Goal: Task Accomplishment & Management: Manage account settings

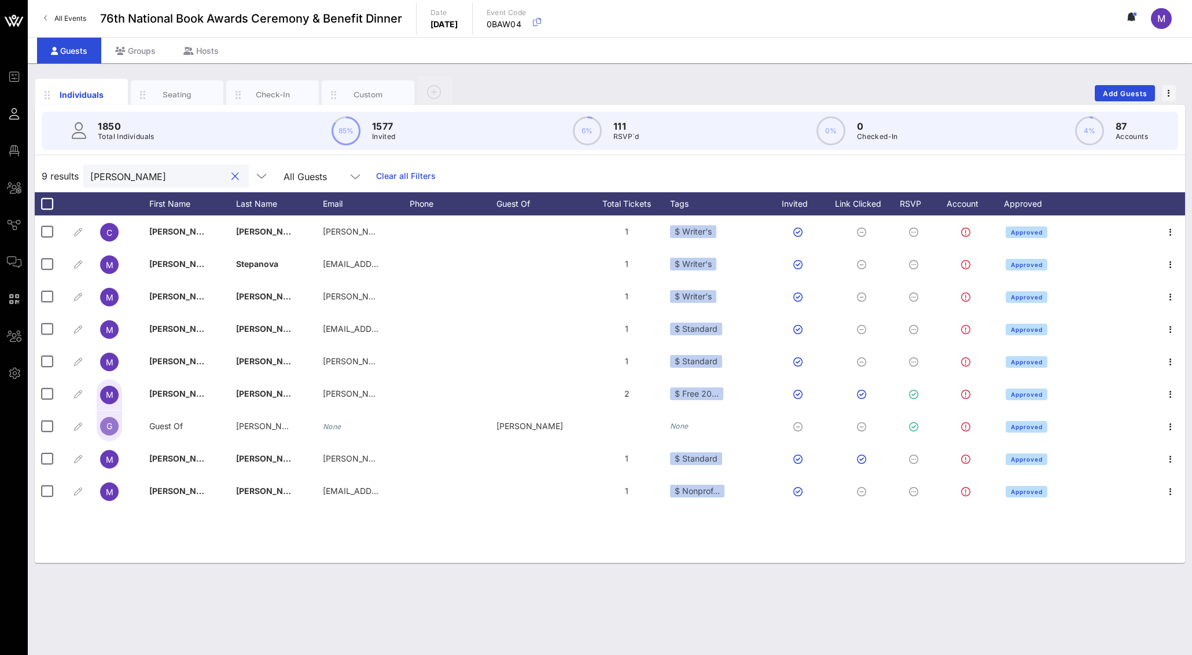
click at [228, 172] on div at bounding box center [235, 177] width 14 height 14
click at [231, 177] on button "clear icon" at bounding box center [235, 177] width 8 height 12
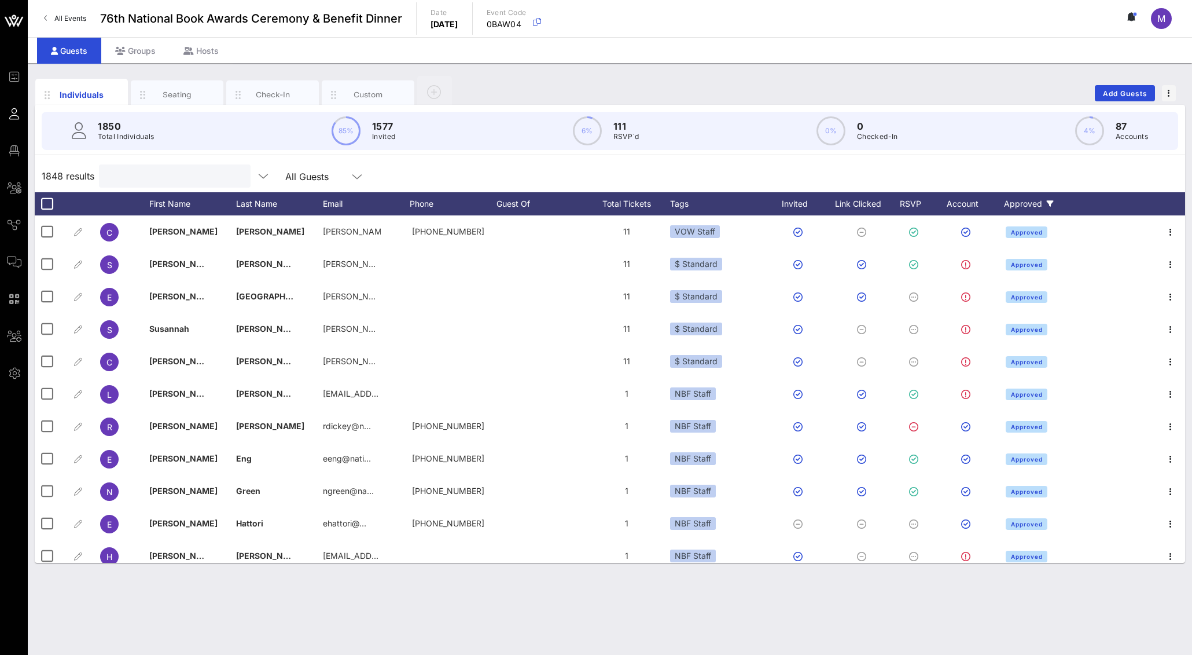
click at [1032, 203] on div "Approved" at bounding box center [1029, 203] width 58 height 23
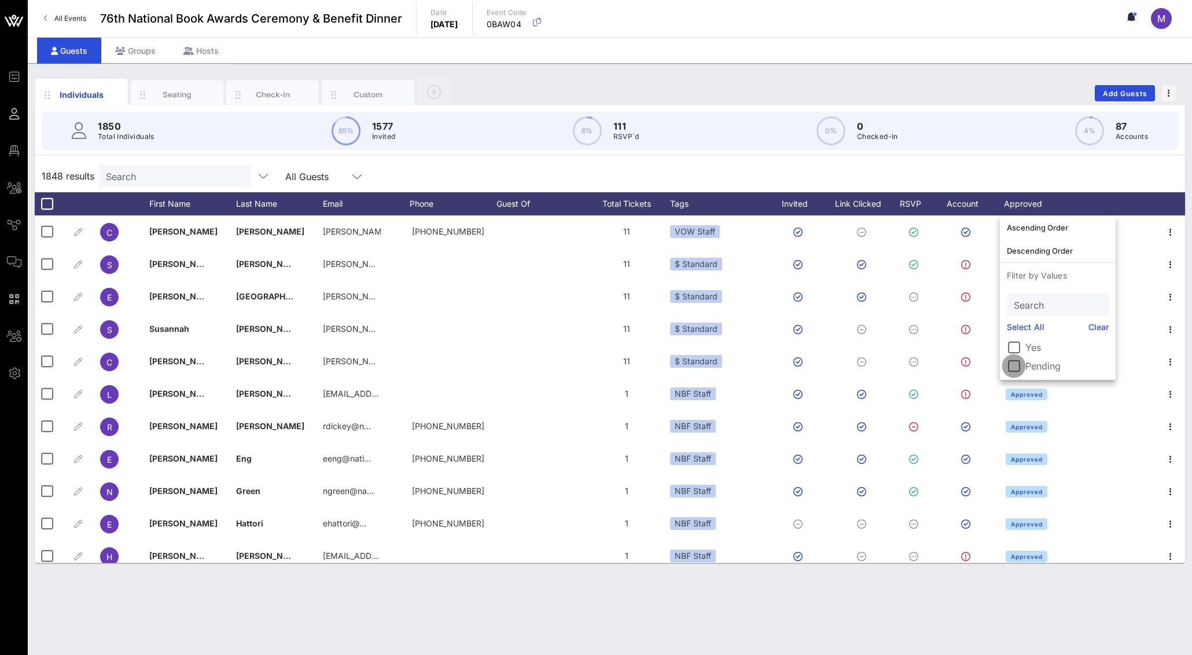
click at [1018, 367] on div at bounding box center [1014, 366] width 20 height 20
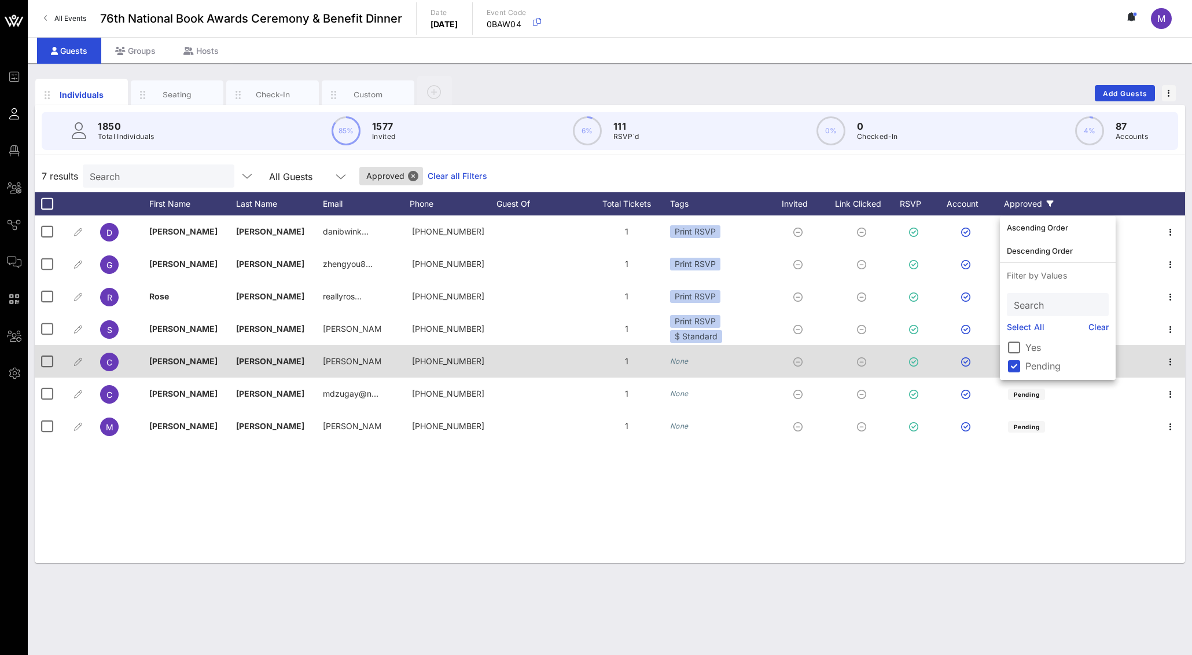
click at [680, 362] on icon "None" at bounding box center [679, 360] width 19 height 9
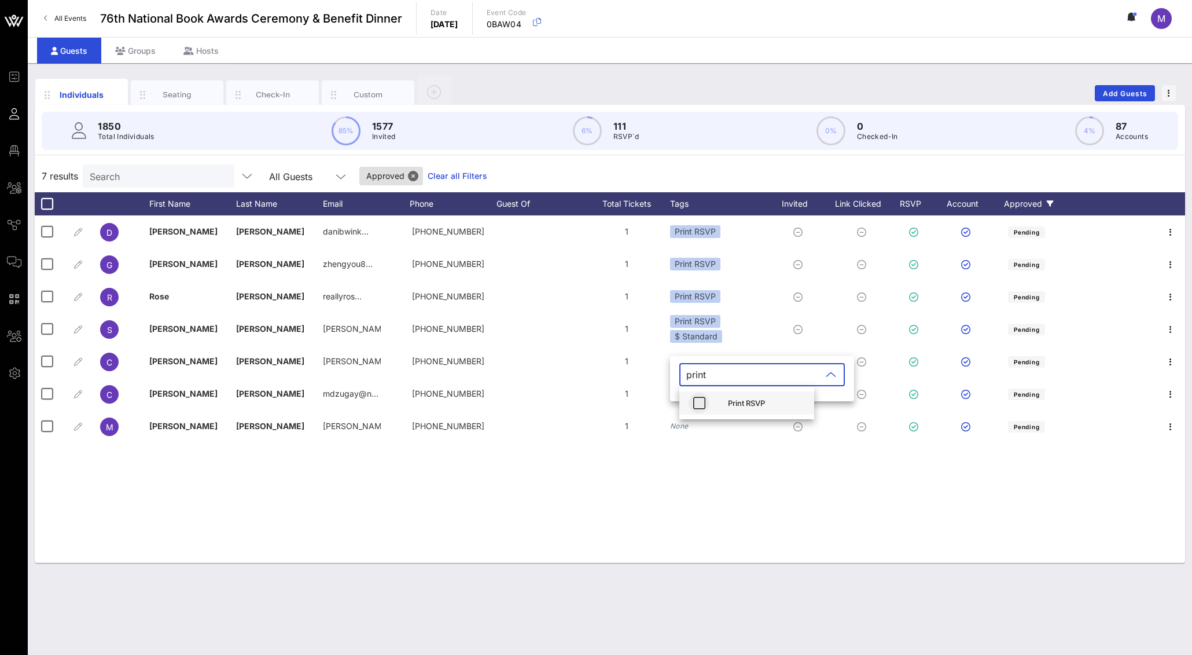
type input "print"
click at [694, 406] on icon "button" at bounding box center [699, 403] width 14 height 14
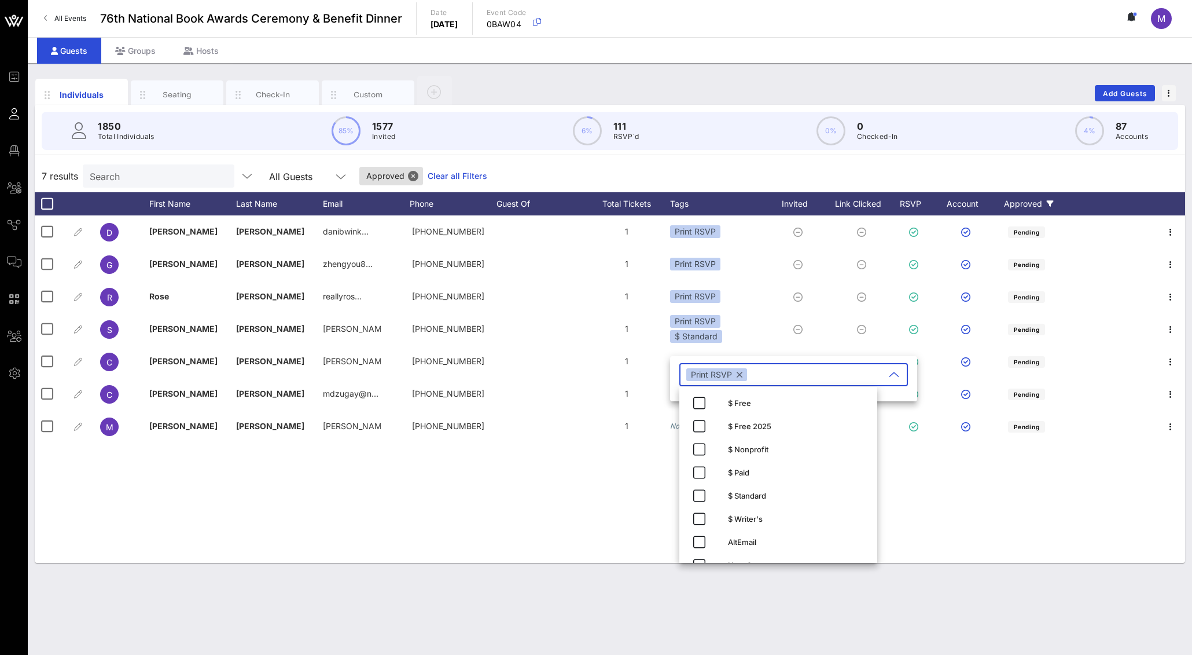
click at [650, 479] on div "D [PERSON_NAME] [PERSON_NAME]… [PHONE_NUMBER] 1 Print RSVP Pending G [PERSON_NA…" at bounding box center [610, 388] width 1151 height 347
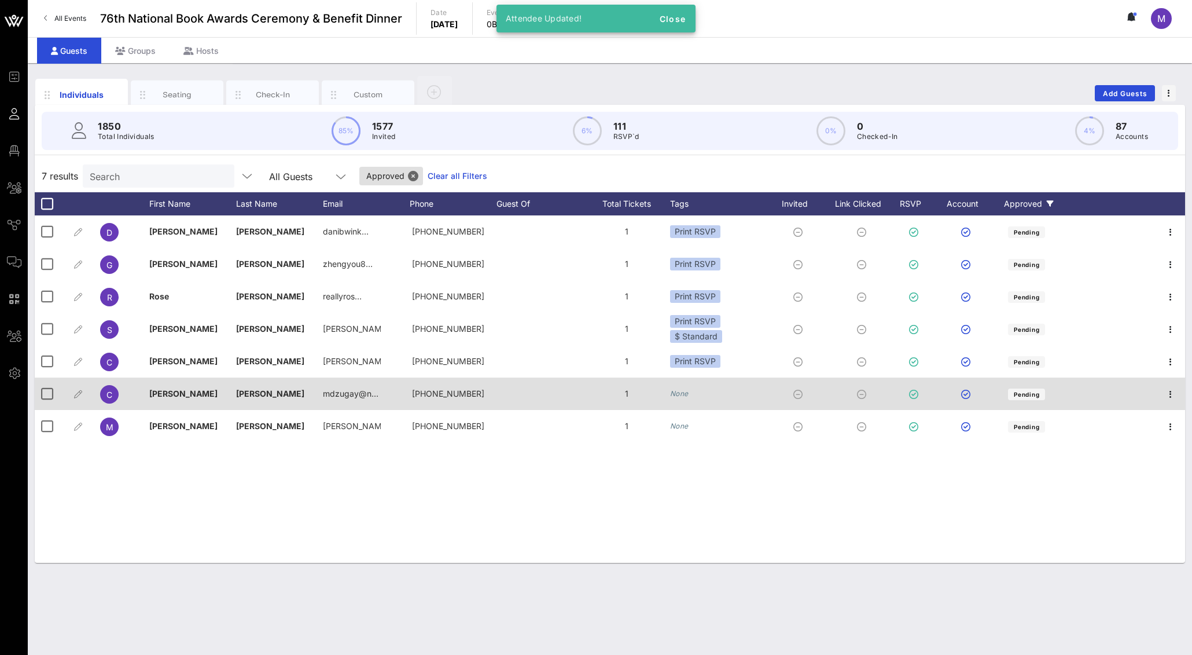
click at [685, 391] on icon "None" at bounding box center [679, 393] width 19 height 9
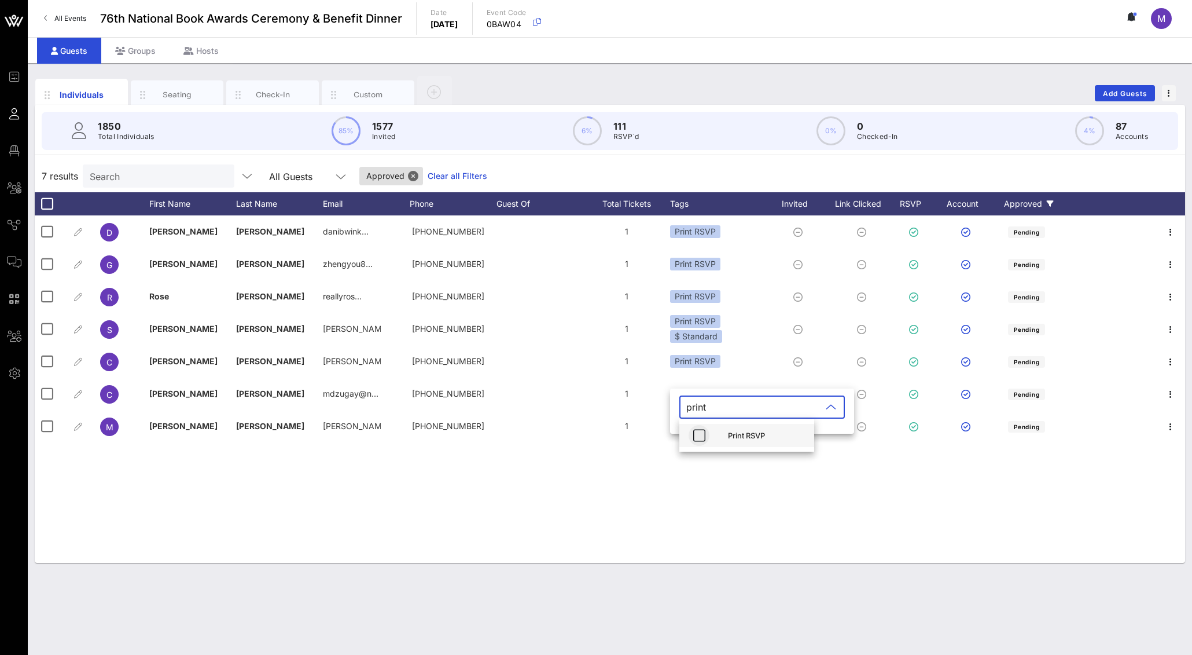
type input "print"
click at [704, 438] on icon "button" at bounding box center [699, 435] width 14 height 14
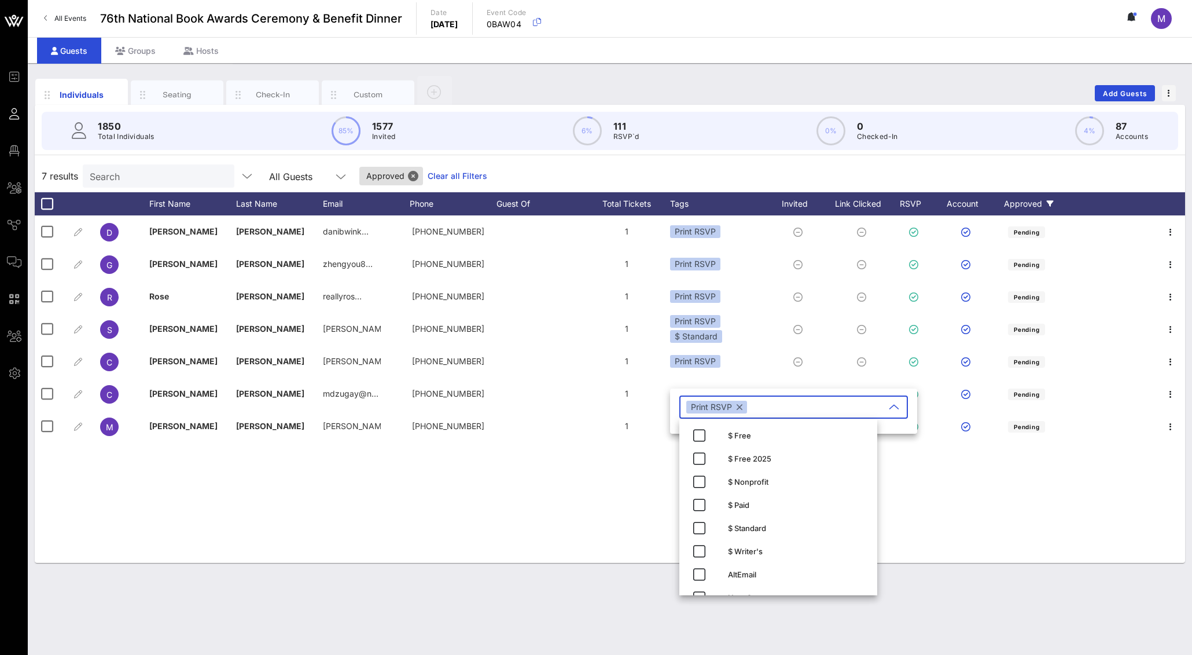
click at [655, 464] on div "D [PERSON_NAME] [PERSON_NAME]… [PHONE_NUMBER] 1 Print RSVP Pending G [PERSON_NA…" at bounding box center [610, 388] width 1151 height 347
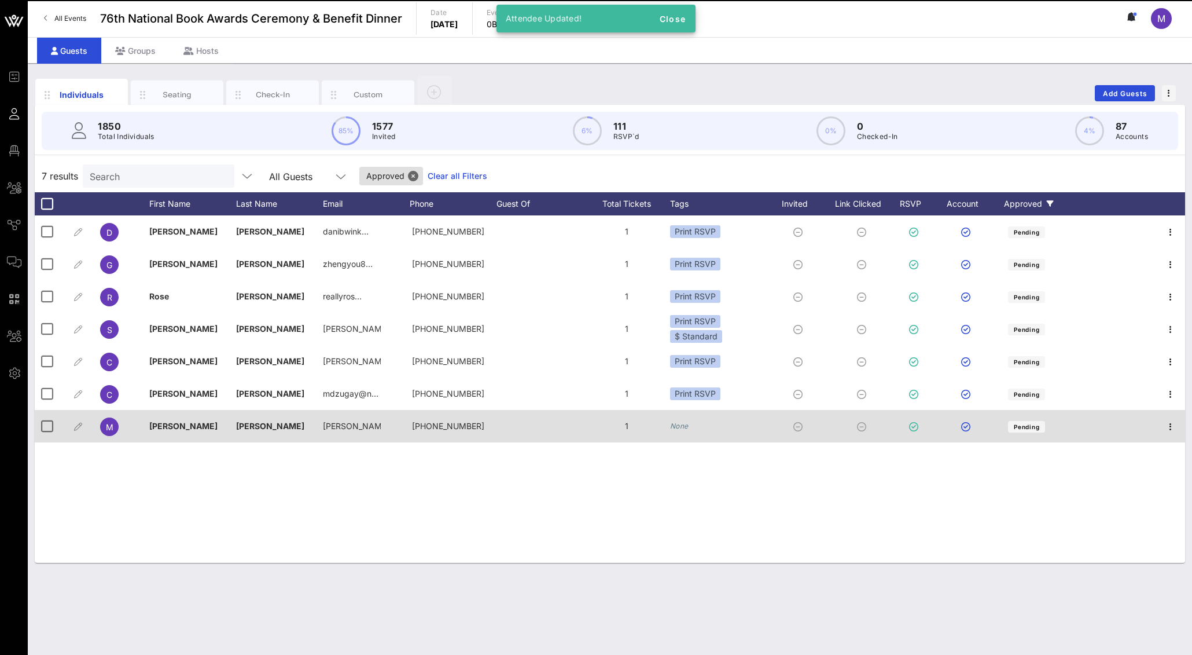
click at [681, 426] on icon "None" at bounding box center [679, 425] width 19 height 9
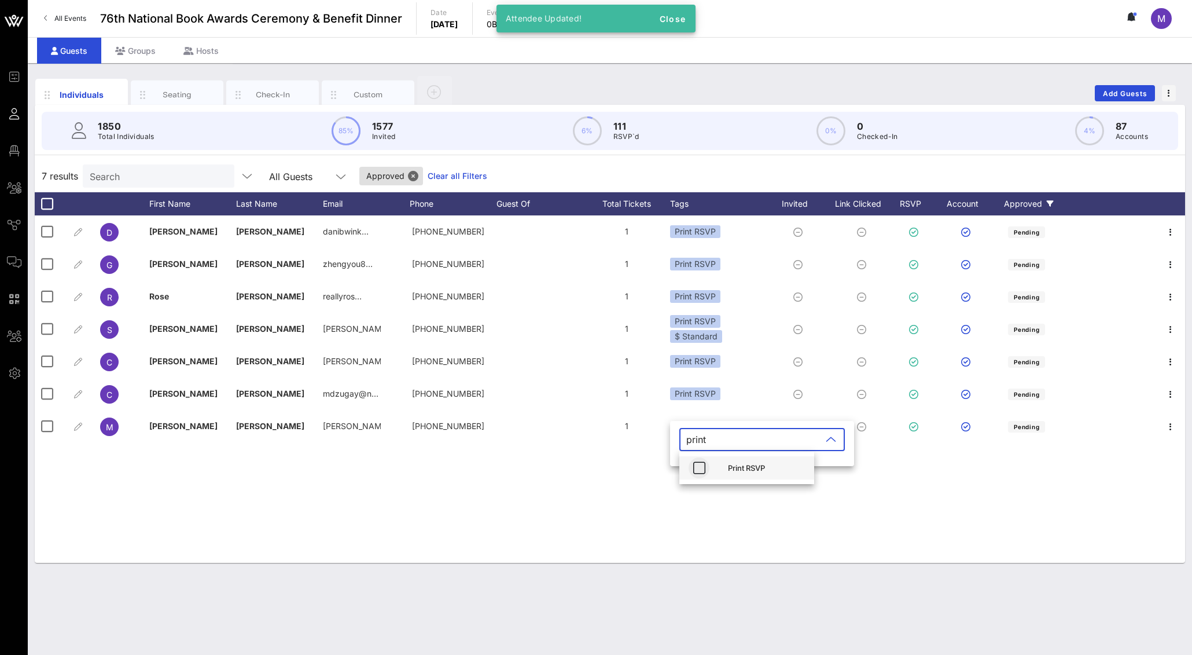
type input "print"
drag, startPoint x: 699, startPoint y: 472, endPoint x: 689, endPoint y: 476, distance: 10.6
click at [699, 472] on icon "button" at bounding box center [699, 468] width 14 height 14
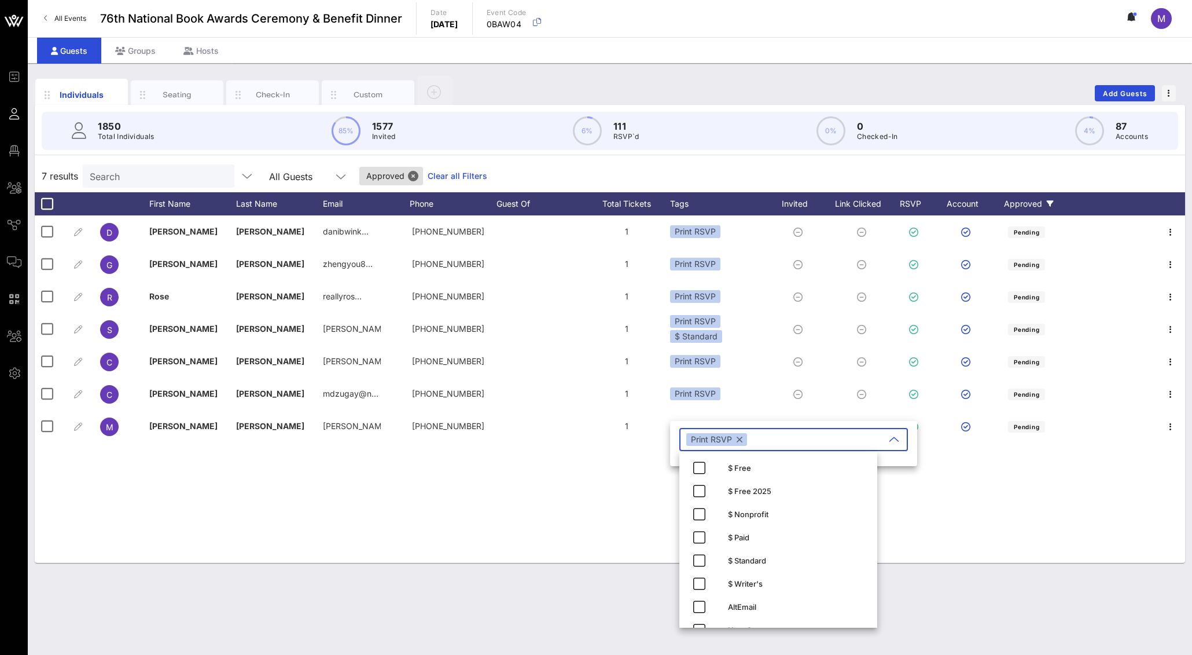
click at [624, 509] on div "D [PERSON_NAME] [PERSON_NAME]… [PHONE_NUMBER] 1 Print RSVP Pending G [PERSON_NA…" at bounding box center [610, 388] width 1151 height 347
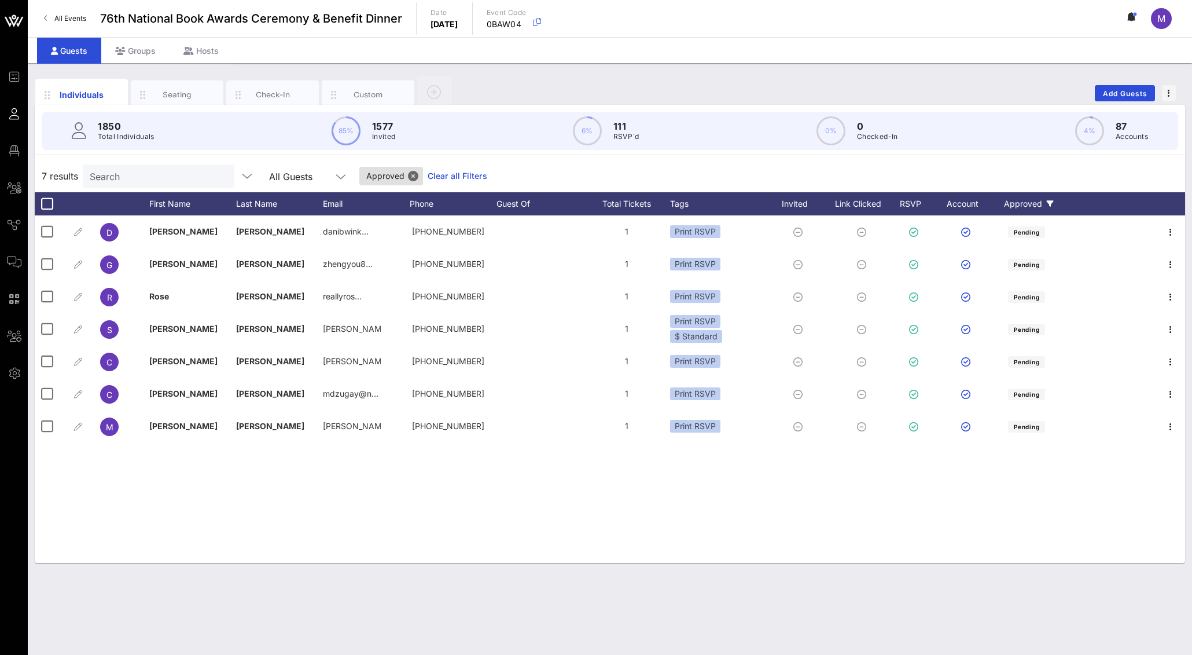
click at [1050, 200] on div "Approved" at bounding box center [1029, 203] width 58 height 23
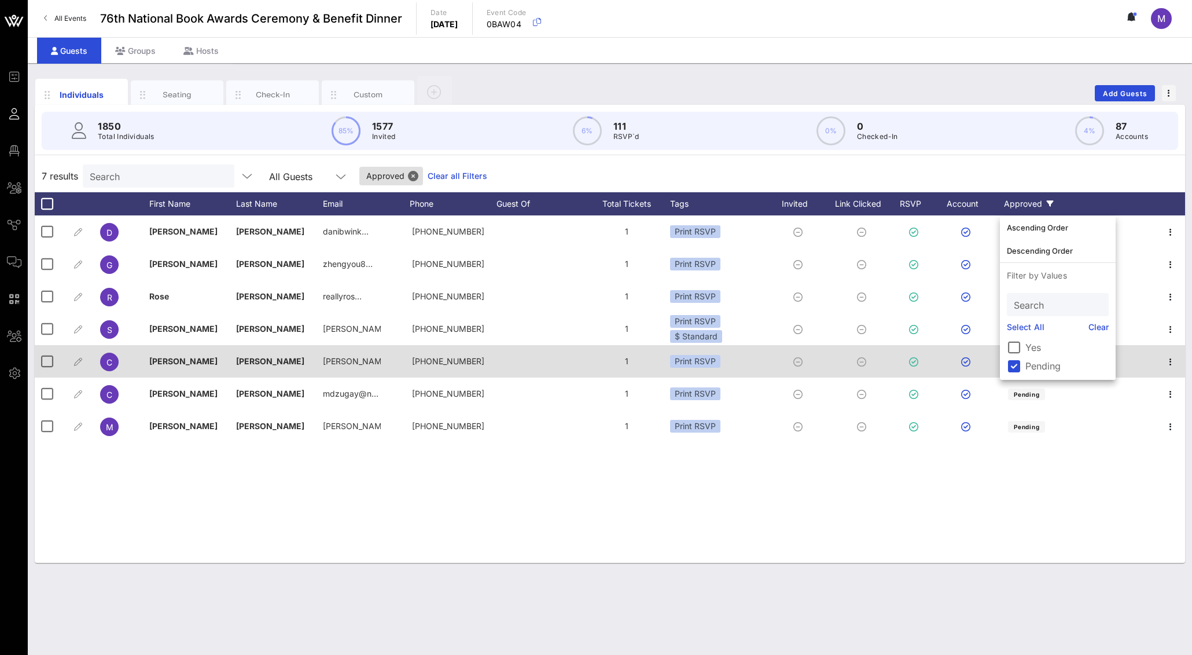
drag, startPoint x: 1013, startPoint y: 361, endPoint x: 1128, endPoint y: 355, distance: 114.8
click at [1014, 361] on div at bounding box center [1014, 366] width 20 height 20
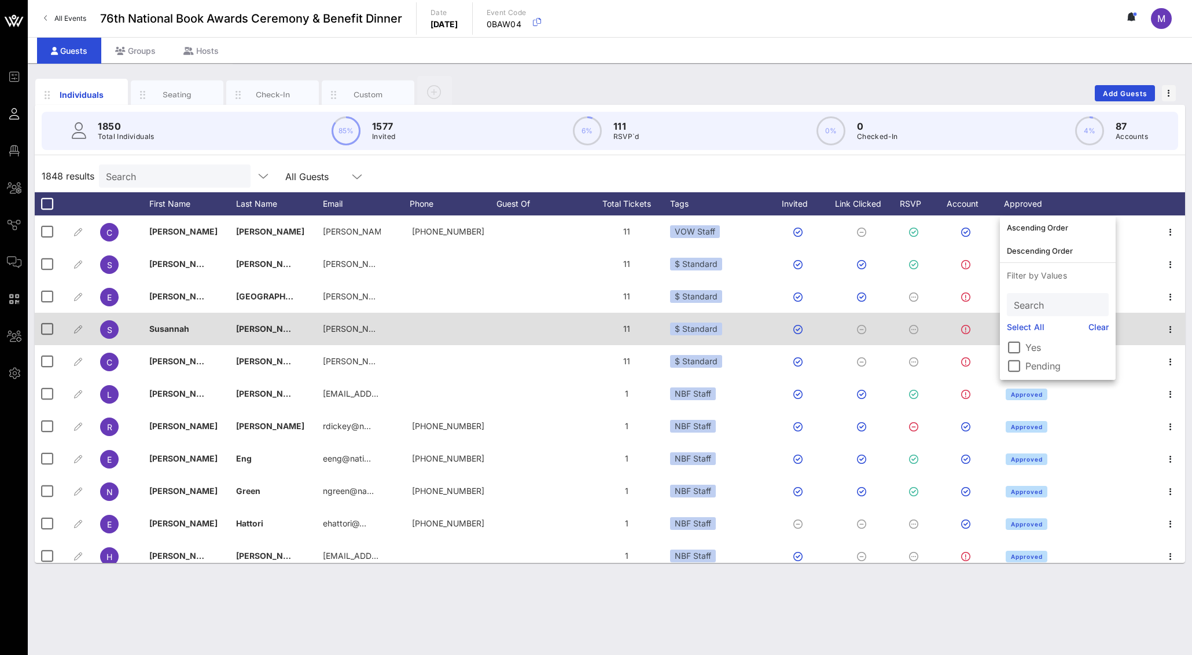
click at [527, 314] on div at bounding box center [540, 329] width 87 height 32
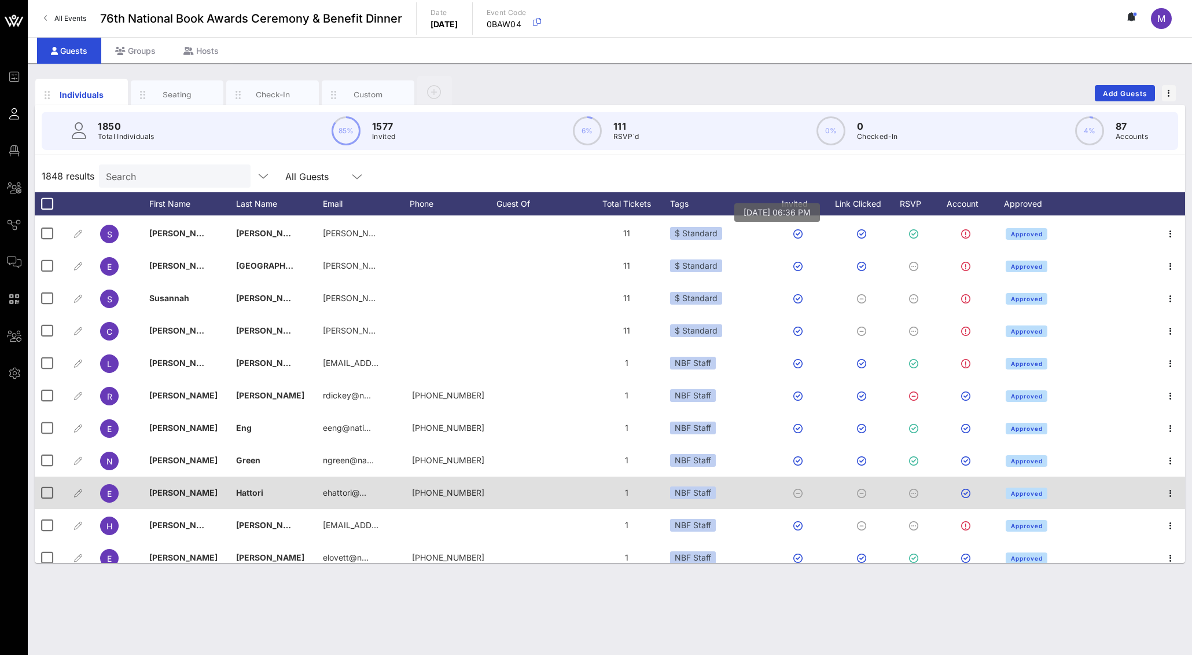
scroll to position [84, 0]
